Goal: Information Seeking & Learning: Understand process/instructions

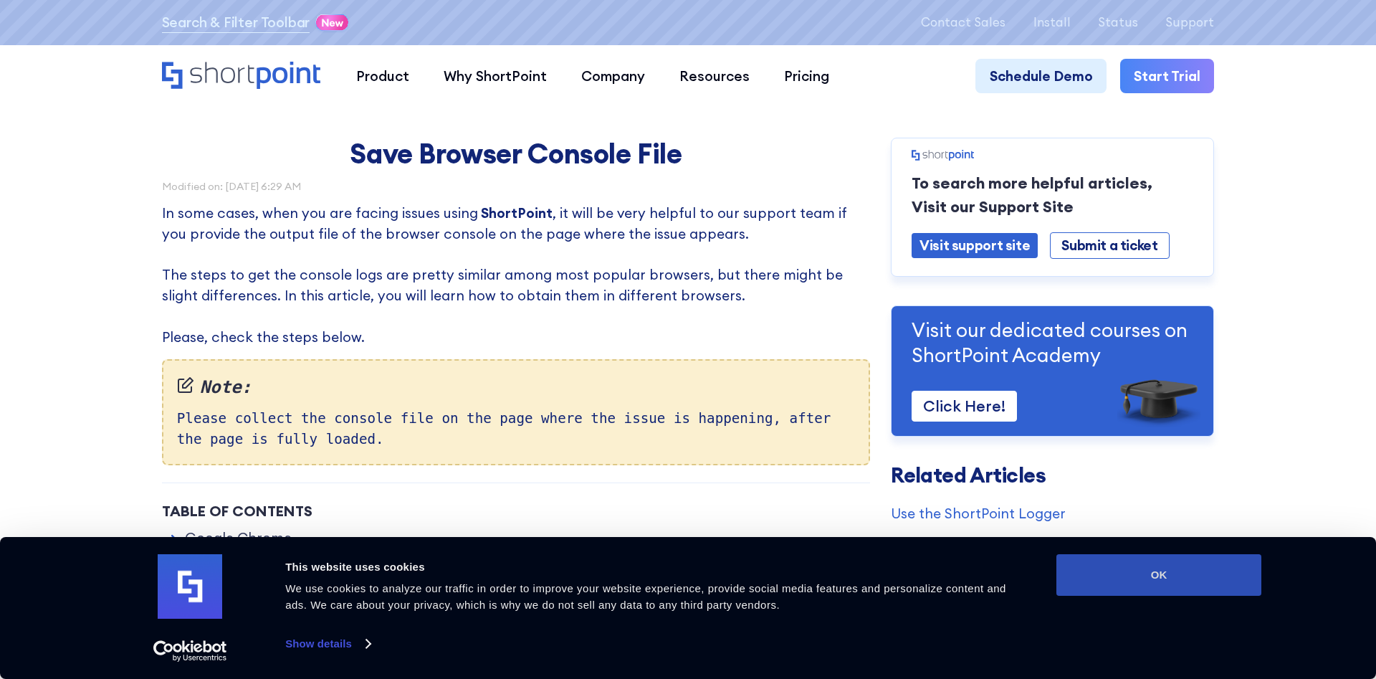
click at [1203, 569] on button "OK" at bounding box center [1159, 575] width 205 height 42
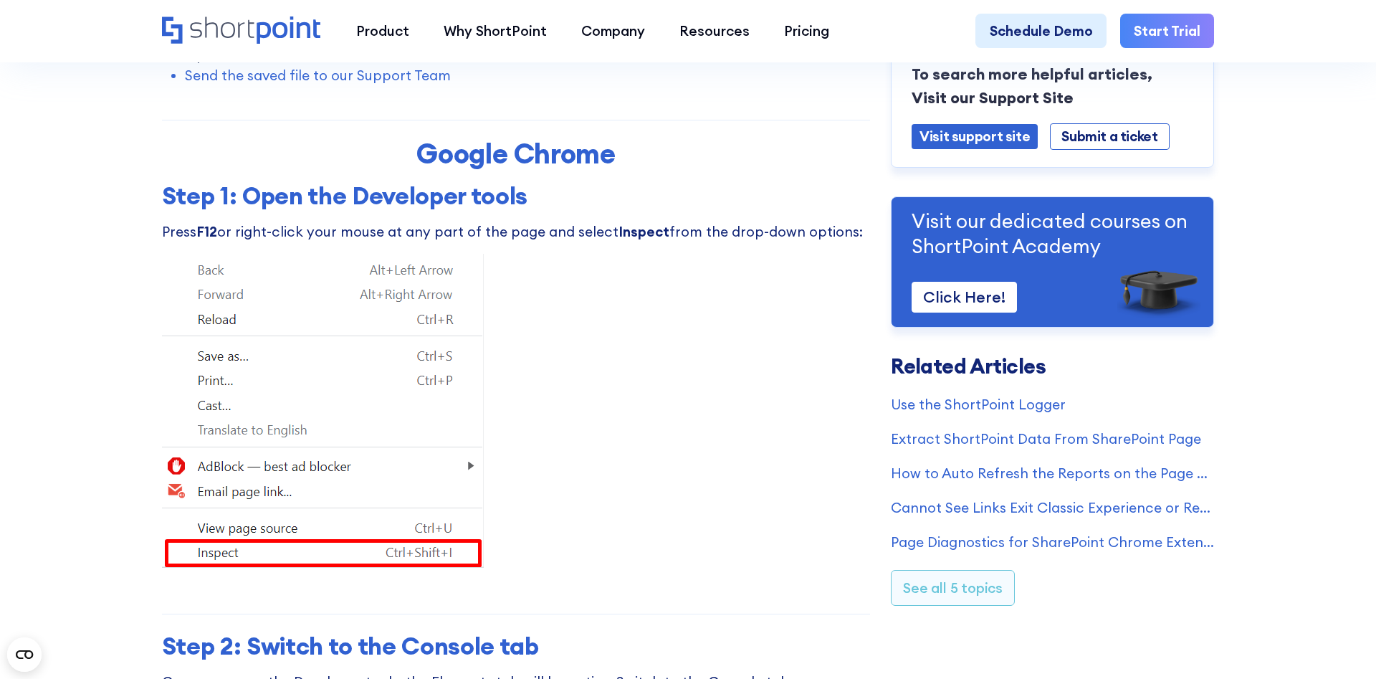
scroll to position [366, 0]
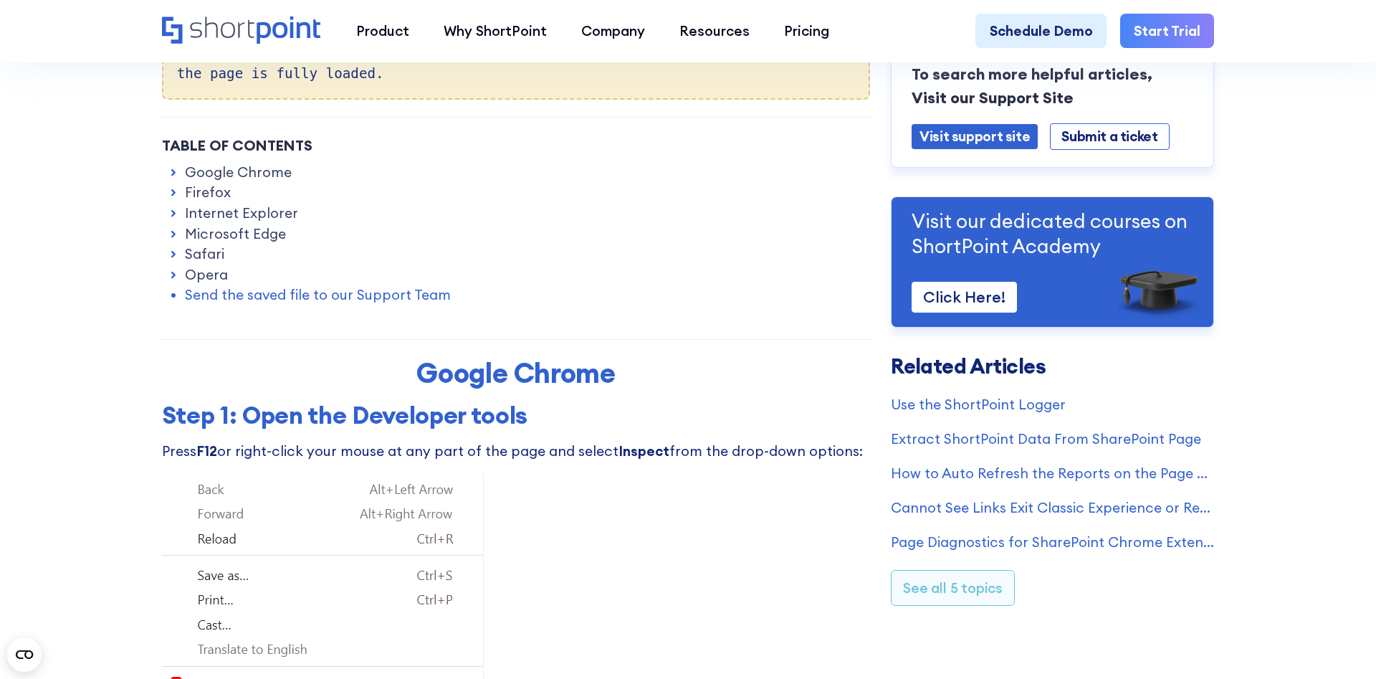
click at [192, 192] on link "Firefox" at bounding box center [208, 192] width 46 height 21
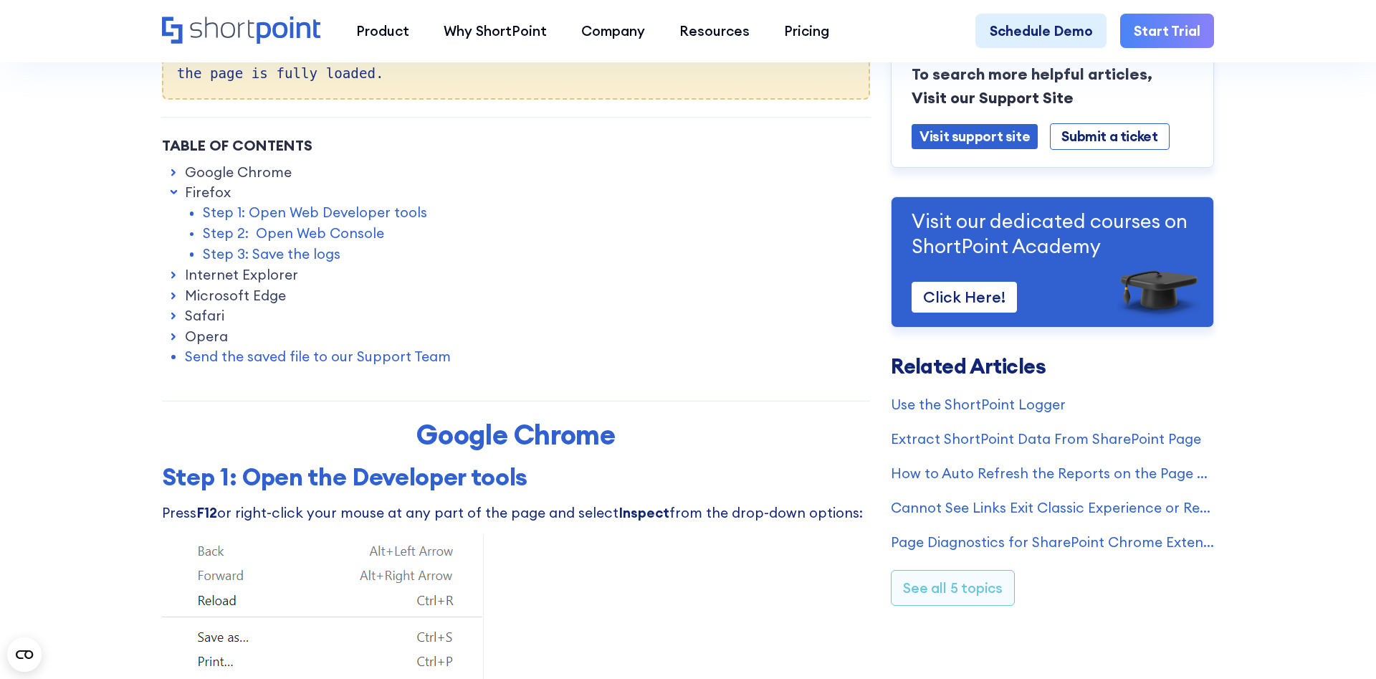
click at [313, 258] on link "Step 3: Save the logs" at bounding box center [272, 254] width 138 height 21
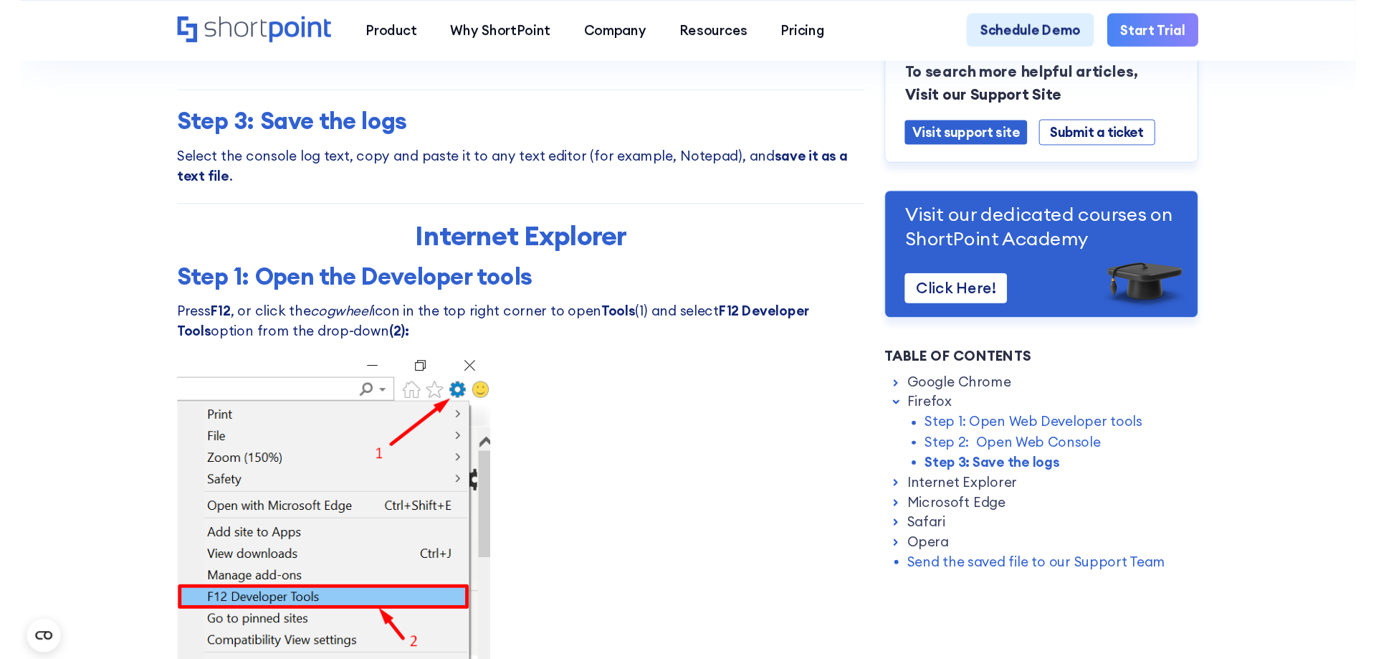
scroll to position [3670, 0]
